Goal: Find specific page/section: Find specific page/section

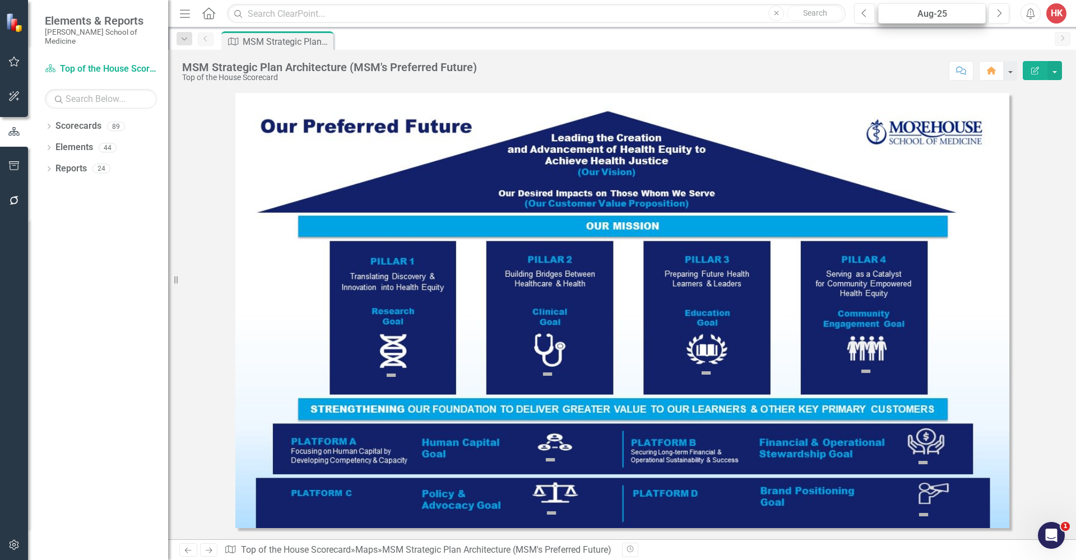
click at [952, 15] on div "Aug-25" at bounding box center [932, 13] width 100 height 13
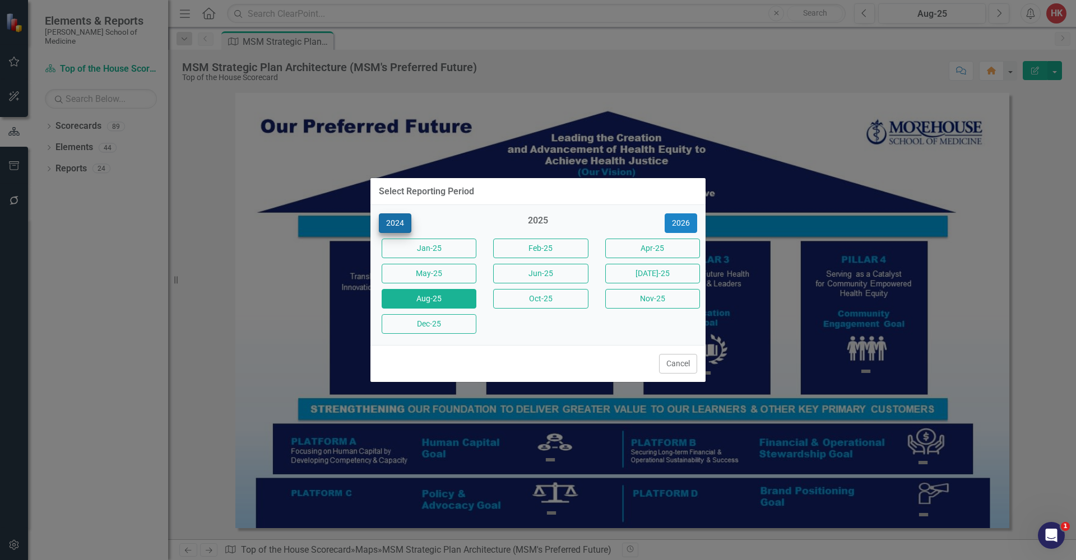
click at [397, 225] on button "2024" at bounding box center [395, 224] width 33 height 20
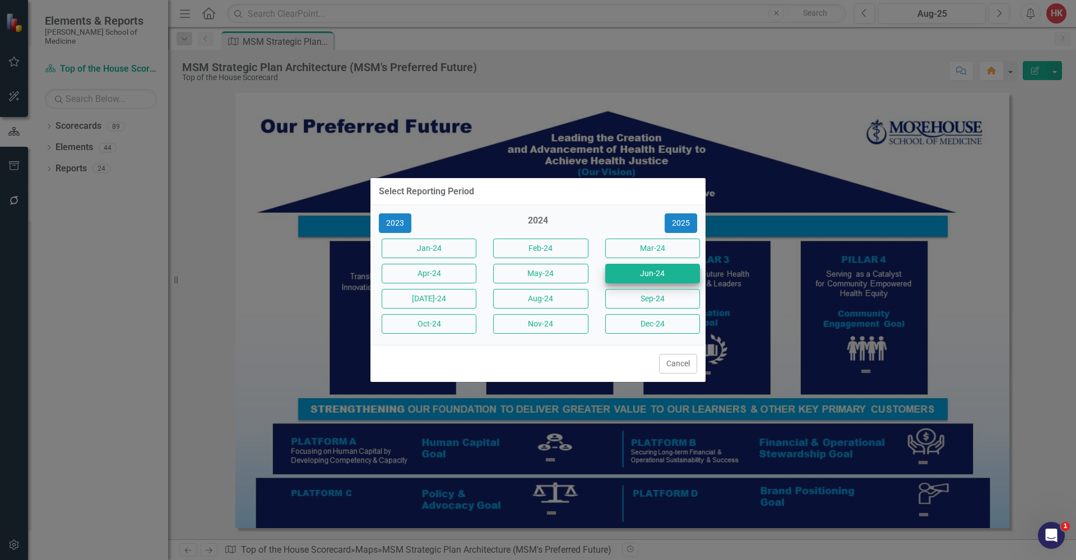
click at [669, 279] on button "Jun-24" at bounding box center [652, 274] width 95 height 20
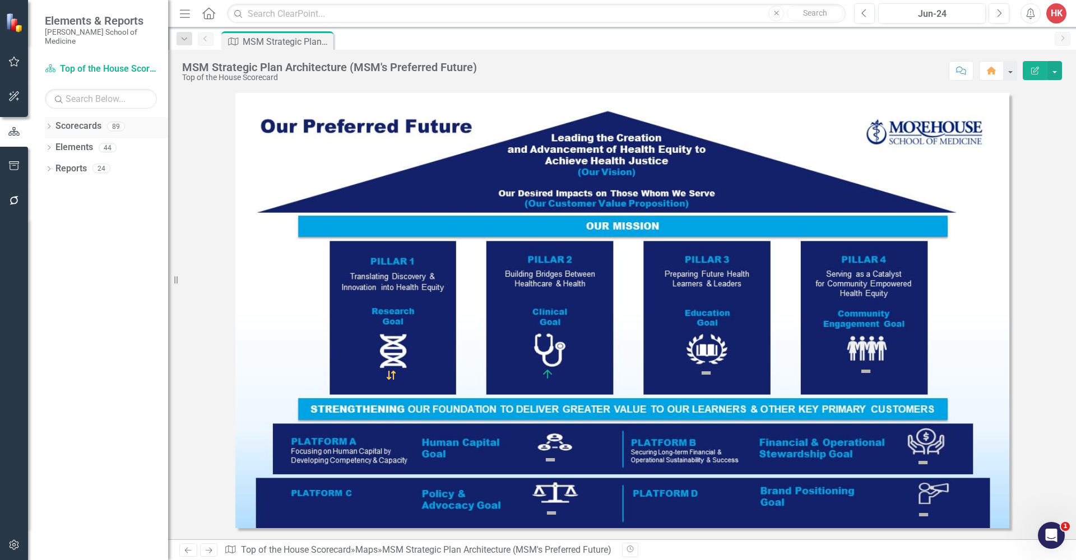
click at [78, 120] on link "Scorecards" at bounding box center [78, 126] width 46 height 13
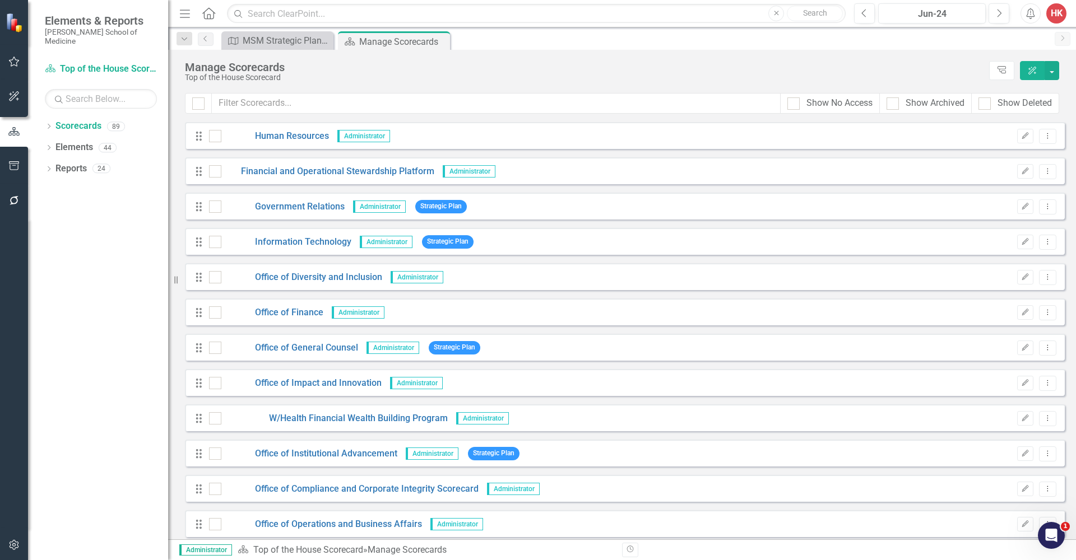
scroll to position [1874, 0]
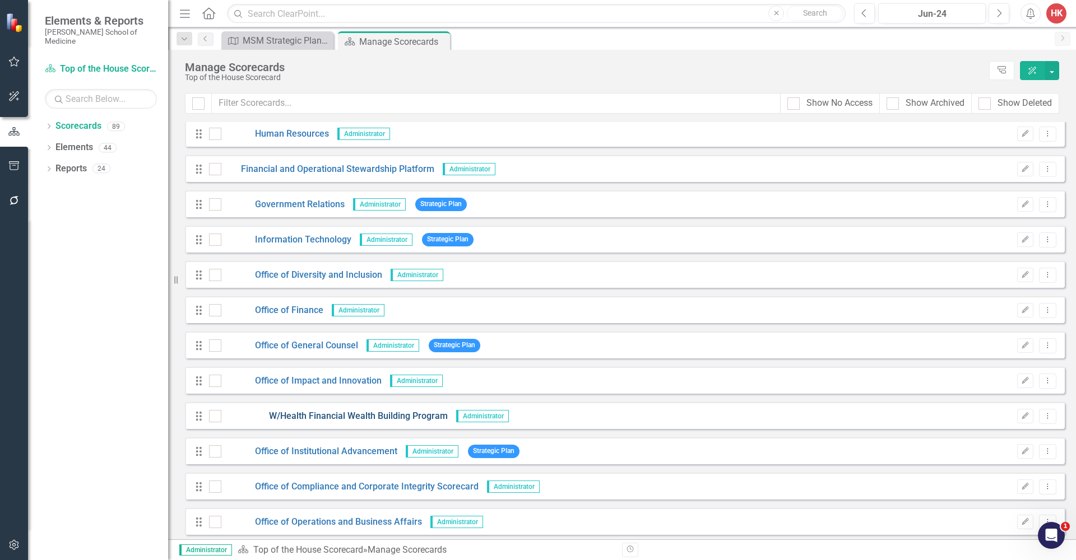
click at [379, 417] on link "W/Health Financial Wealth Building Program" at bounding box center [334, 416] width 226 height 13
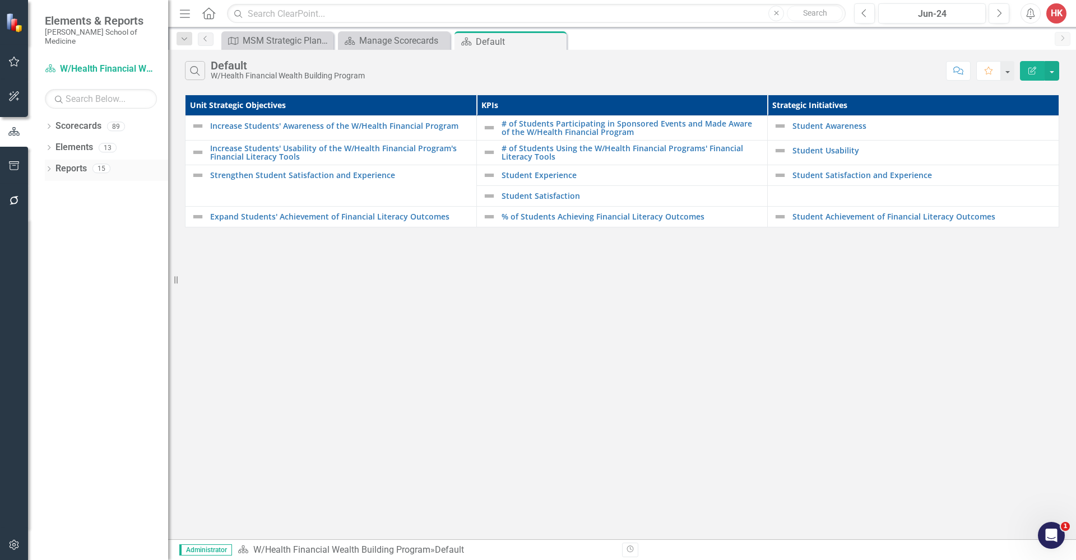
click at [72, 163] on link "Reports" at bounding box center [70, 169] width 31 height 13
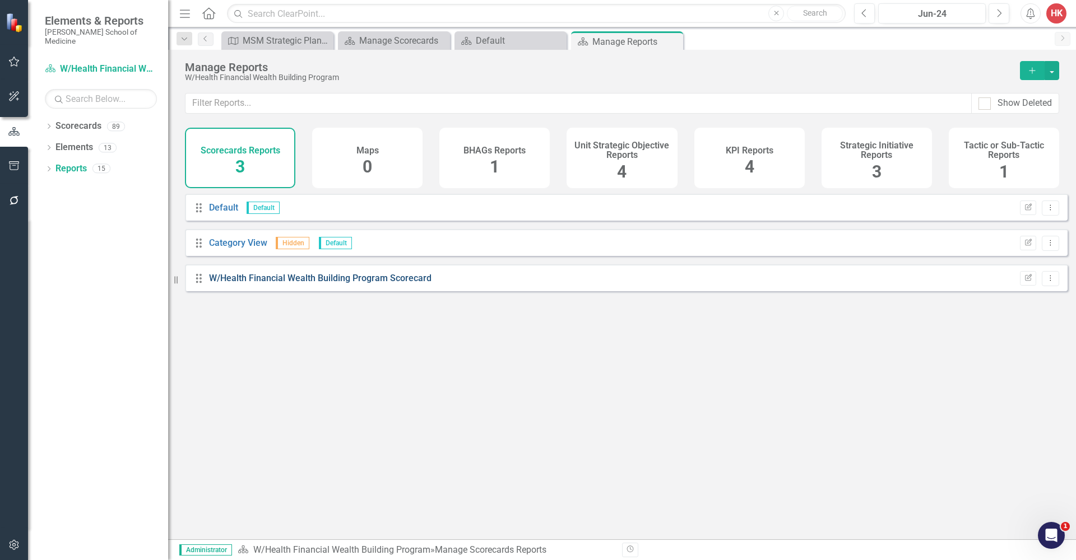
click at [384, 284] on link "W/Health Financial Wealth Building Program Scorecard" at bounding box center [320, 278] width 223 height 11
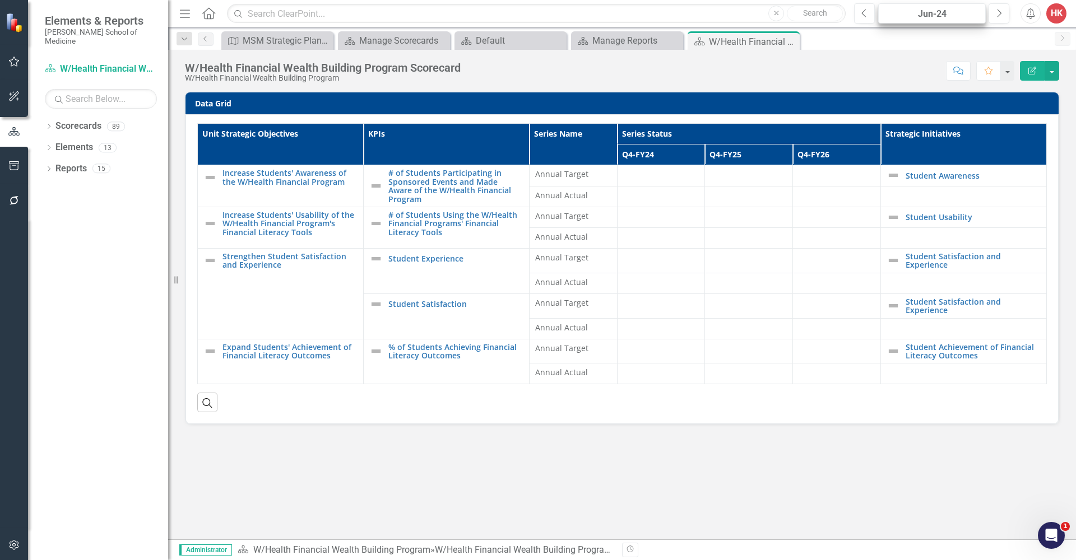
click at [934, 16] on div "Jun-24" at bounding box center [932, 13] width 100 height 13
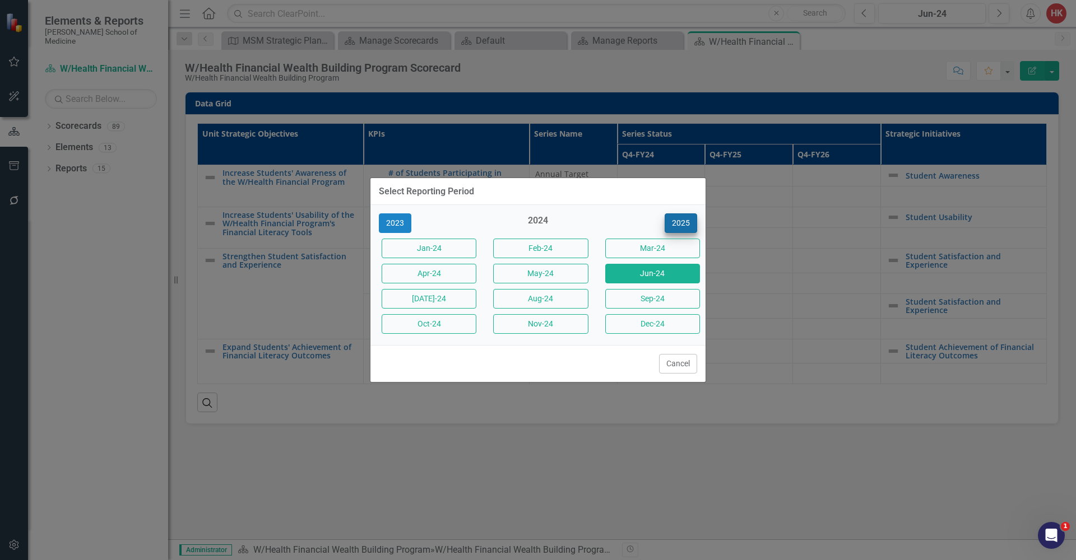
click at [677, 224] on button "2025" at bounding box center [681, 224] width 33 height 20
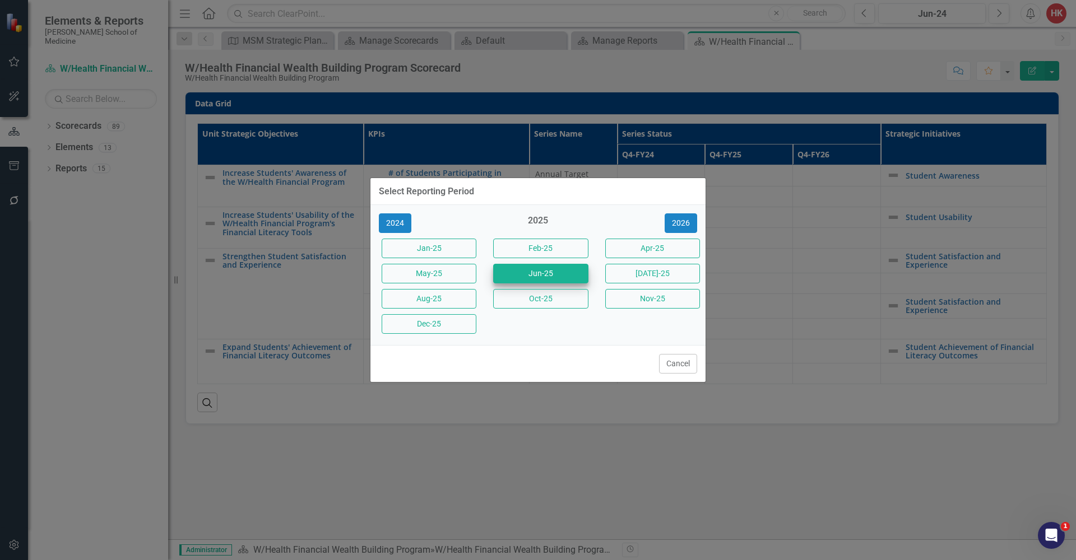
click at [555, 280] on button "Jun-25" at bounding box center [540, 274] width 95 height 20
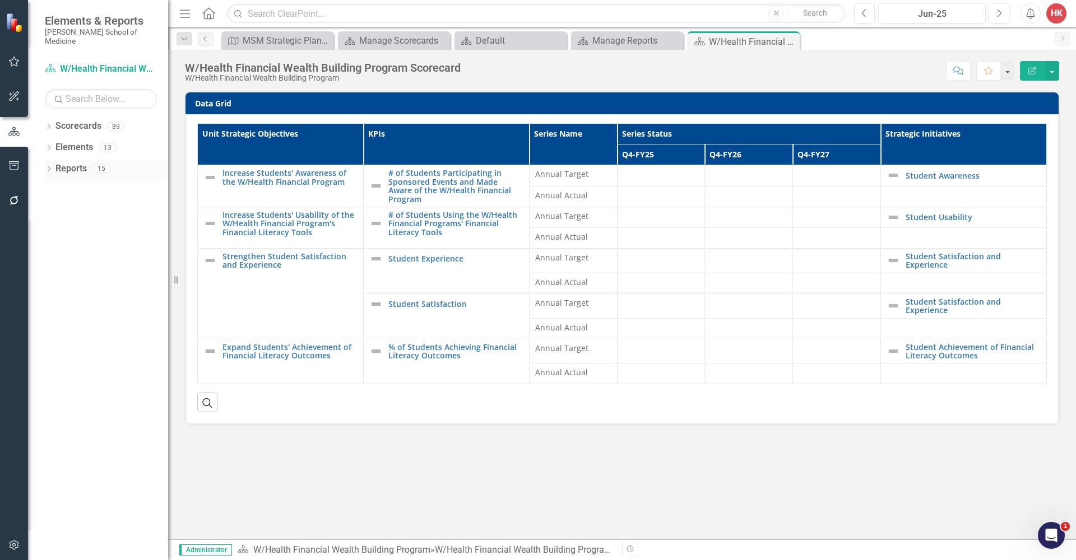
click at [76, 163] on link "Reports" at bounding box center [70, 169] width 31 height 13
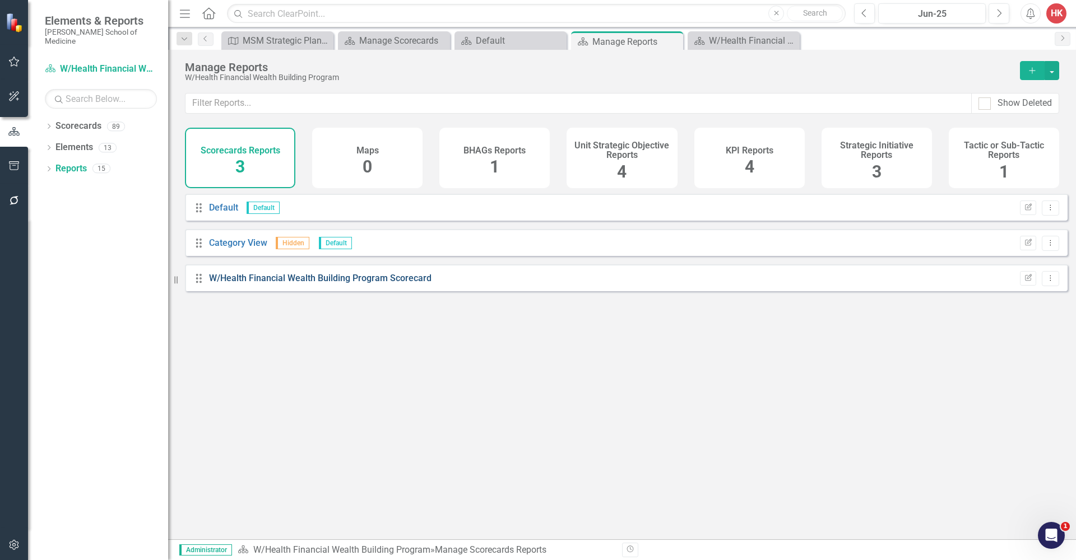
click at [367, 284] on link "W/Health Financial Wealth Building Program Scorecard" at bounding box center [320, 278] width 223 height 11
